Goal: Register for event/course

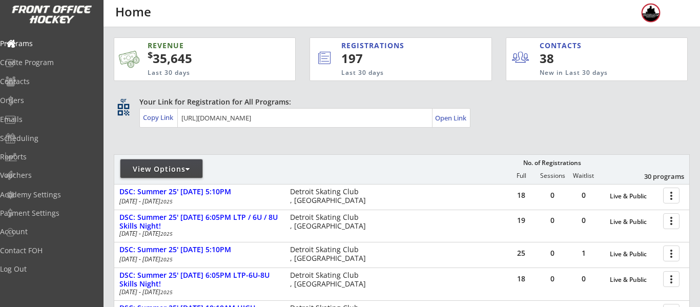
click at [169, 168] on div "View Options" at bounding box center [161, 169] width 82 height 10
select select ""Upcoming Programs""
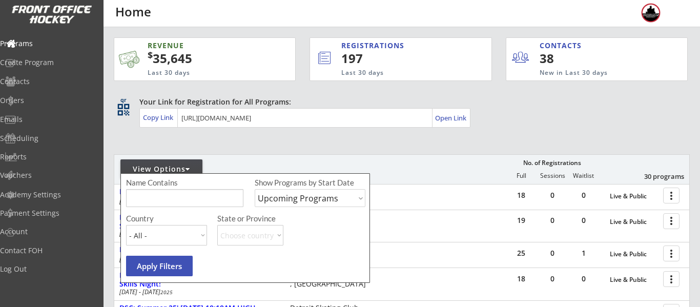
click at [170, 193] on input "input" at bounding box center [184, 198] width 117 height 18
type input "sunday"
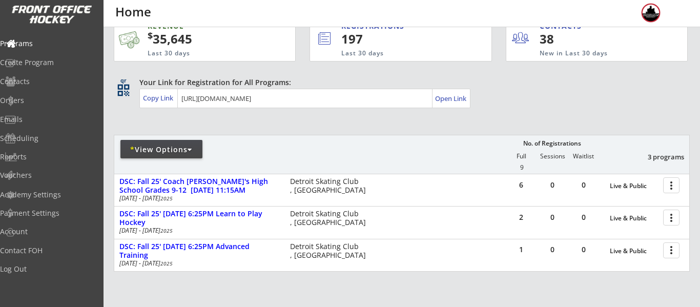
scroll to position [20, 0]
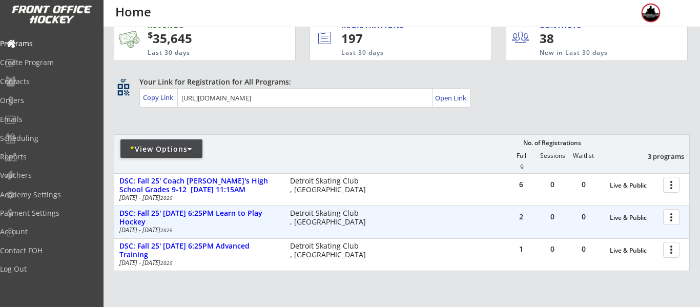
click at [672, 211] on div at bounding box center [673, 217] width 18 height 18
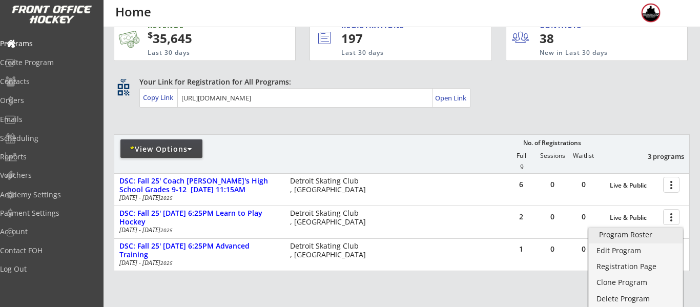
click at [642, 238] on div "Program Roster" at bounding box center [635, 234] width 73 height 7
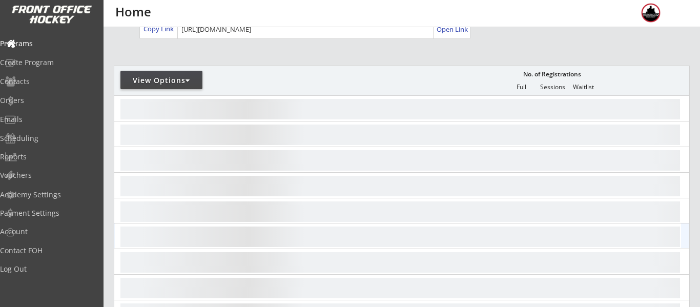
scroll to position [106, 0]
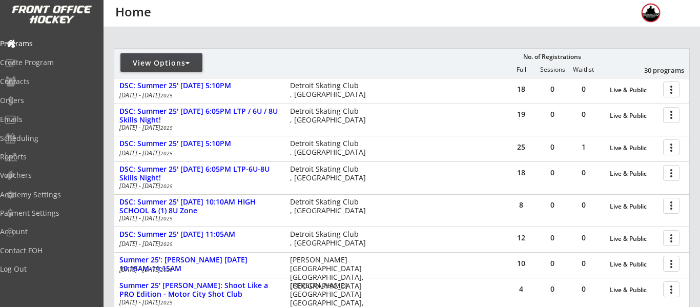
click at [156, 66] on div "View Options" at bounding box center [161, 63] width 82 height 10
select select ""Upcoming Programs""
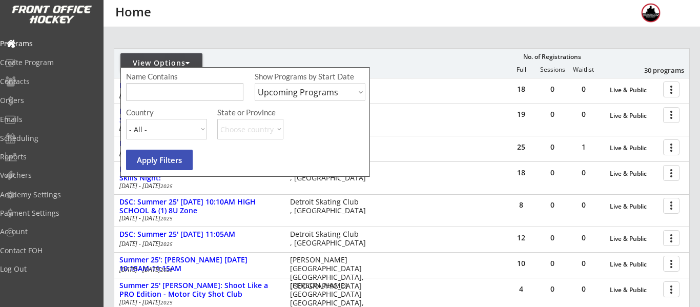
click at [170, 94] on input "input" at bounding box center [184, 92] width 117 height 18
type input "sunday"
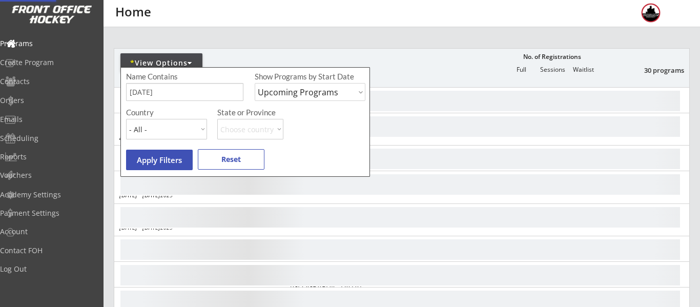
scroll to position [88, 0]
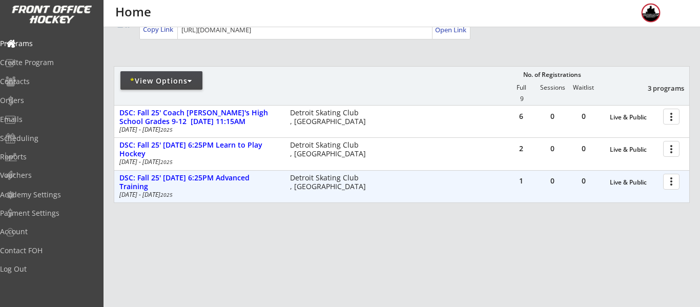
click at [674, 180] on div at bounding box center [673, 181] width 18 height 18
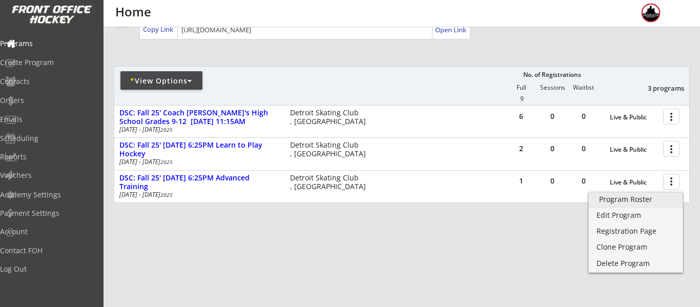
click at [640, 199] on div "Program Roster" at bounding box center [635, 199] width 73 height 7
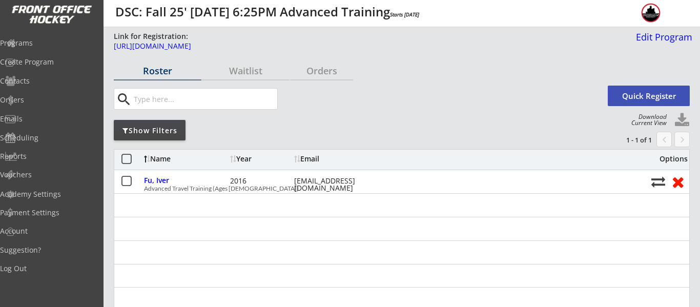
click at [651, 96] on button "Quick Register" at bounding box center [649, 96] width 82 height 21
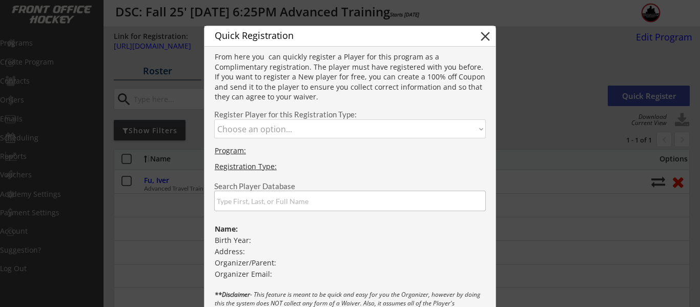
click at [371, 122] on select "Choose an option... Advanced Travel Training (Ages 9 - 19)" at bounding box center [350, 128] width 272 height 19
select select ""1348695171700984260__LOOKUP__1753125831890x736749946716028900""
click at [214, 119] on select "Choose an option... Advanced Travel Training (Ages 9 - 19)" at bounding box center [350, 128] width 272 height 19
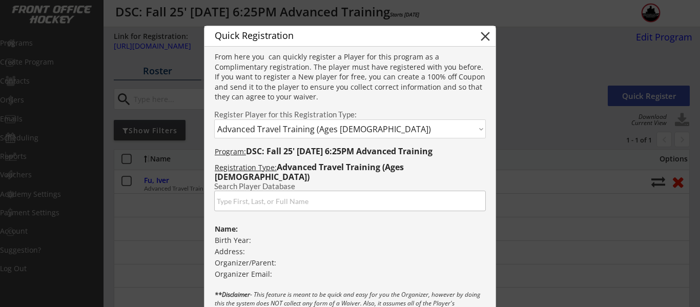
click at [311, 202] on input "input" at bounding box center [350, 201] width 272 height 21
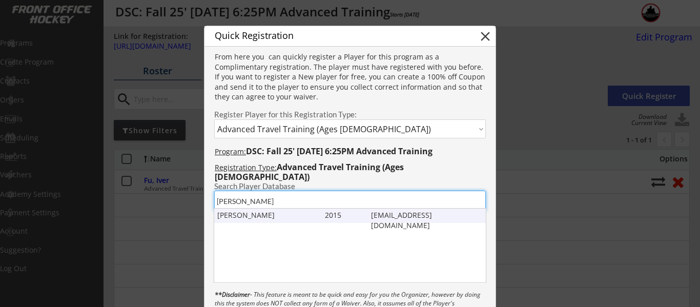
type input "isaac"
click at [247, 218] on div "Isaac Connors" at bounding box center [268, 215] width 103 height 10
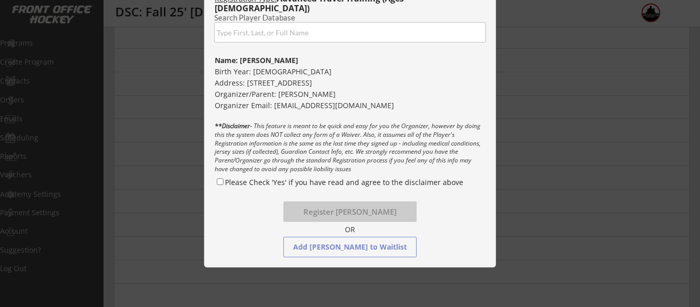
scroll to position [171, 0]
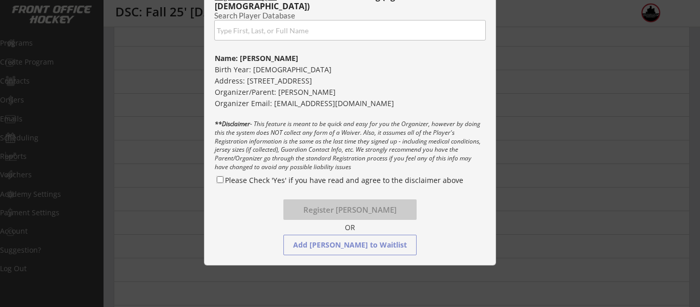
click at [218, 178] on input "Please Check 'Yes' if you have read and agree to the disclaimer above" at bounding box center [220, 179] width 7 height 7
checkbox input "true"
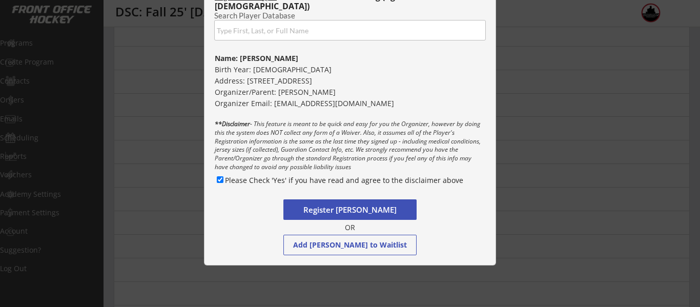
click at [355, 213] on button "Register Isaac Connors" at bounding box center [350, 209] width 133 height 21
select select ""PLACEHOLDER_1427118222253""
checkbox input "false"
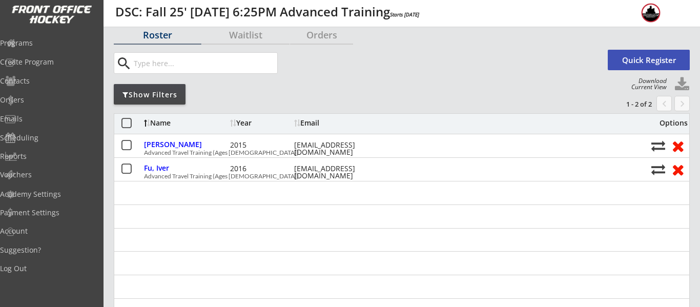
scroll to position [35, 0]
click at [53, 93] on div "Orders" at bounding box center [48, 101] width 97 height 18
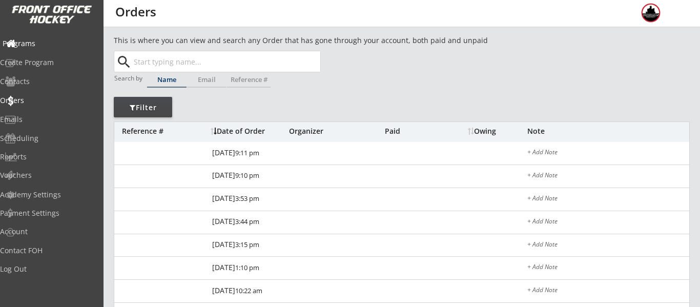
click at [57, 46] on div "Programs" at bounding box center [49, 43] width 92 height 7
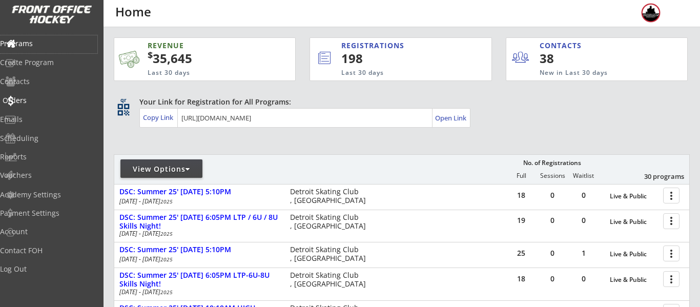
click at [43, 100] on div "Orders" at bounding box center [49, 100] width 92 height 7
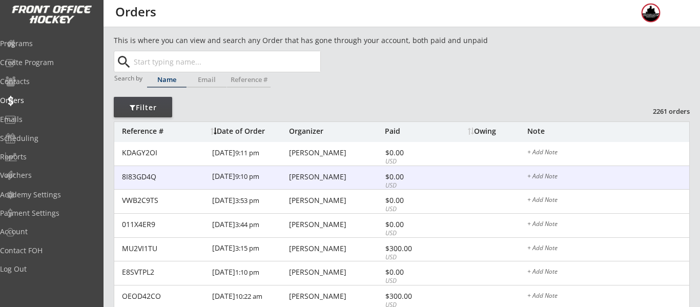
click at [368, 175] on div "[PERSON_NAME]" at bounding box center [335, 176] width 93 height 7
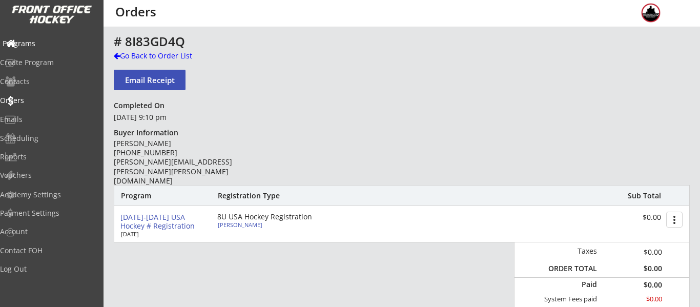
click at [34, 41] on div "Programs" at bounding box center [49, 43] width 92 height 7
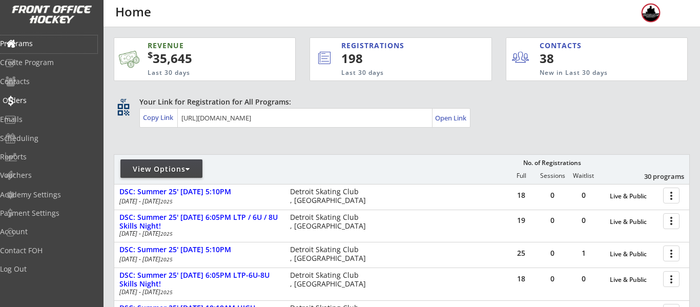
click at [33, 97] on div "Orders" at bounding box center [49, 100] width 92 height 7
